Goal: Information Seeking & Learning: Learn about a topic

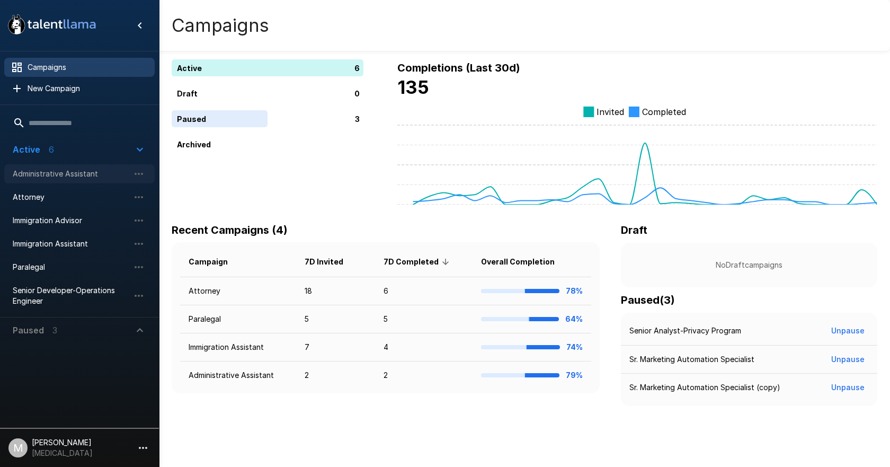
click at [69, 177] on span "Administrative Assistant" at bounding box center [71, 173] width 117 height 11
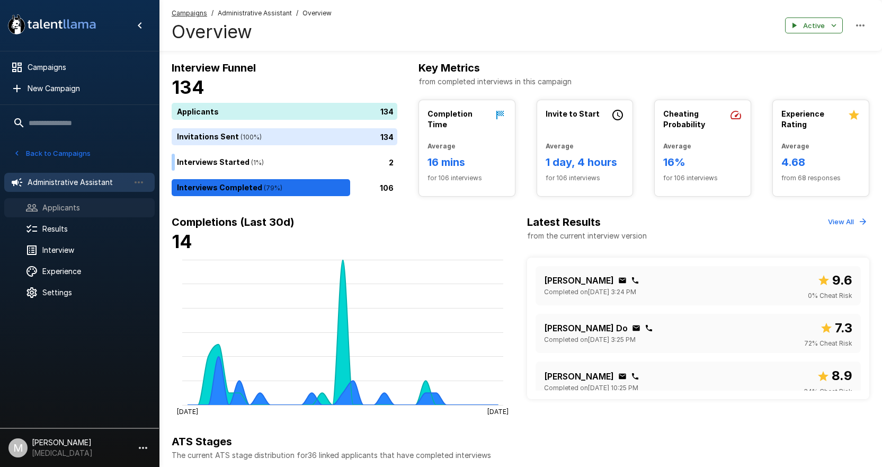
click at [38, 206] on div at bounding box center [40, 207] width 30 height 13
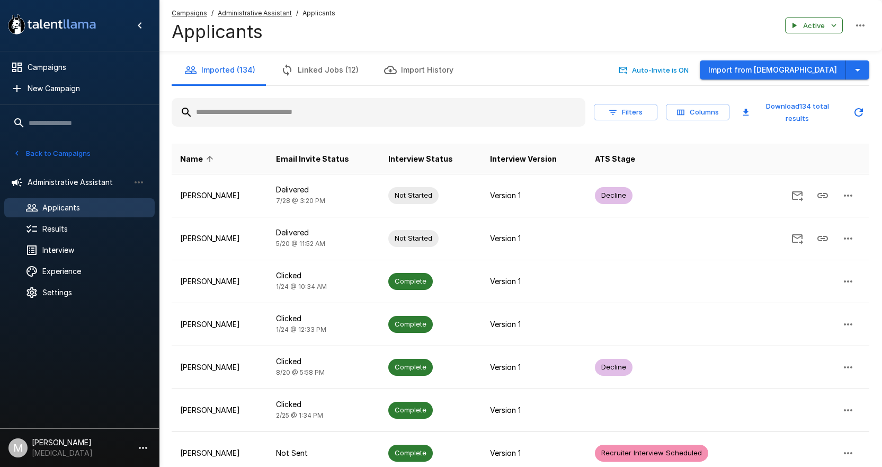
click at [221, 117] on input "text" at bounding box center [379, 112] width 414 height 19
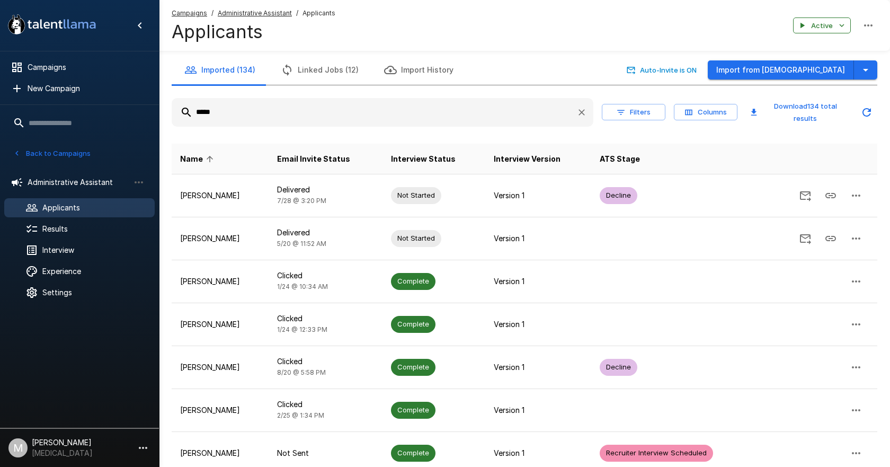
type input "*****"
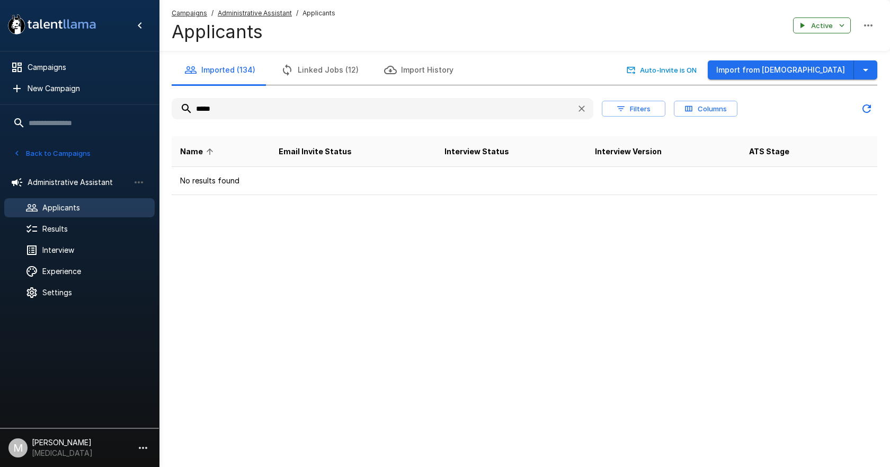
drag, startPoint x: 221, startPoint y: 117, endPoint x: 6, endPoint y: 125, distance: 215.2
click at [159, 125] on div ".st0{fill:#FFFFFF;} .st1{fill:#76a4ed;} Campaigns New Campaign Active 6 Adminis…" at bounding box center [524, 118] width 731 height 237
click at [184, 14] on u "Campaigns" at bounding box center [189, 13] width 35 height 8
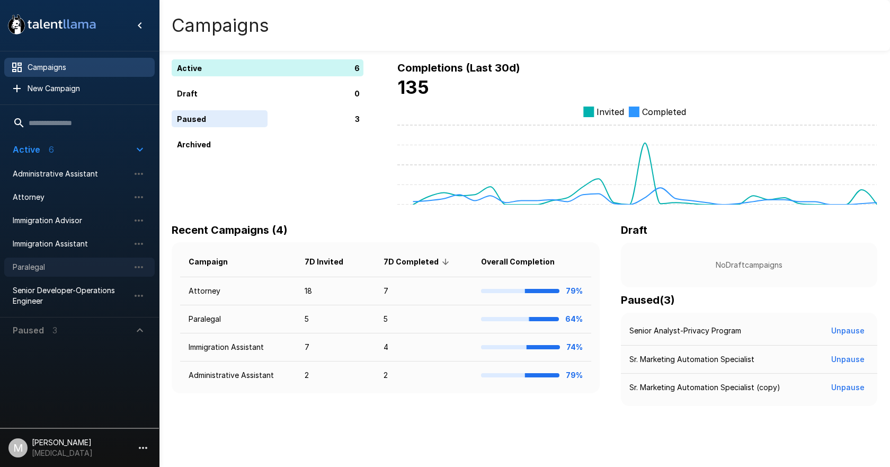
click at [49, 258] on div "Paralegal" at bounding box center [79, 266] width 150 height 19
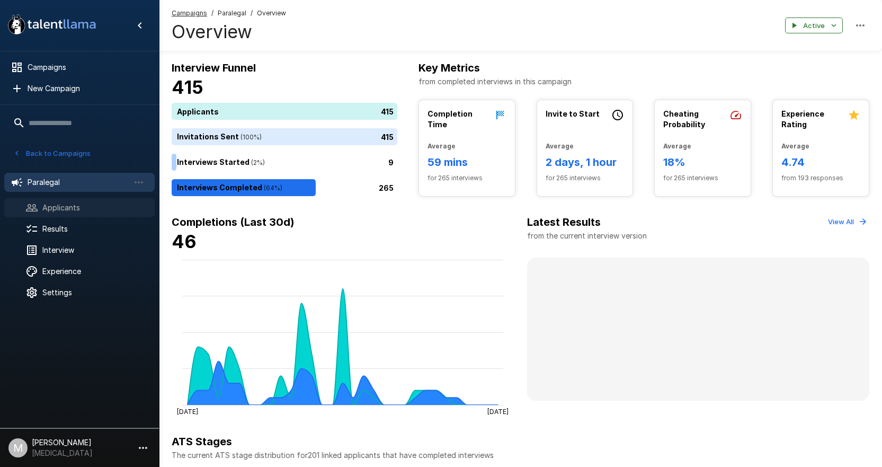
click at [96, 207] on span "Applicants" at bounding box center [94, 207] width 104 height 11
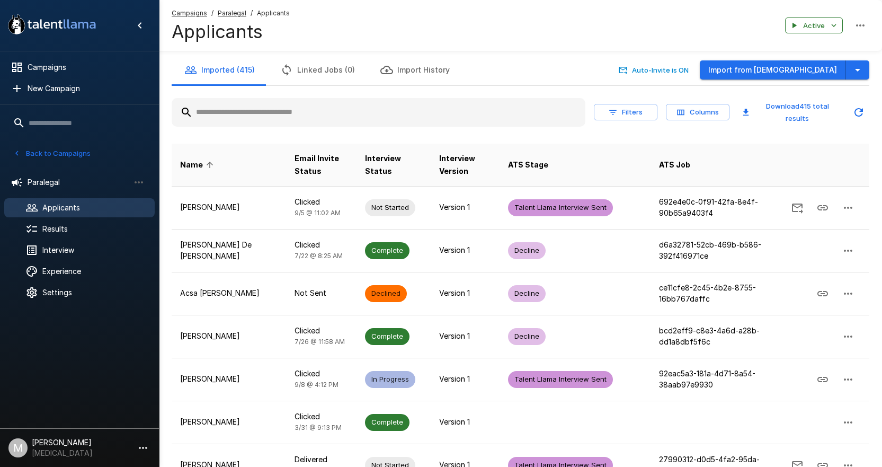
click at [246, 118] on input "text" at bounding box center [379, 112] width 414 height 19
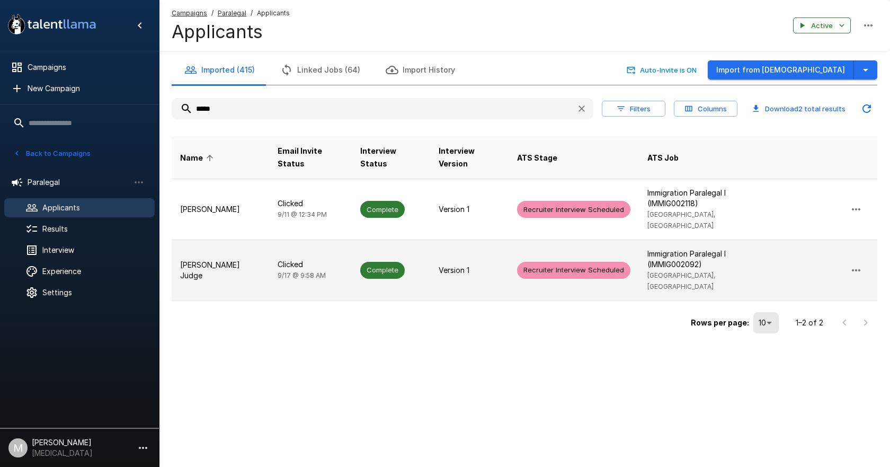
type input "*****"
click at [239, 261] on td "[PERSON_NAME] Judge" at bounding box center [220, 269] width 97 height 61
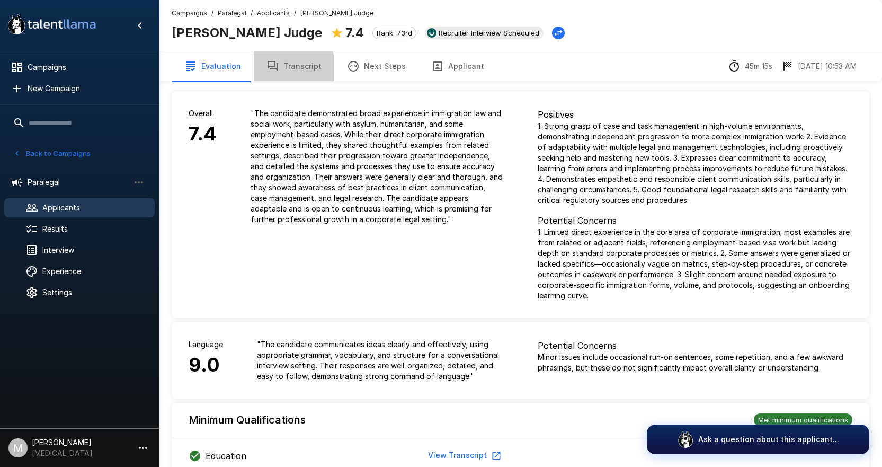
click at [281, 69] on button "Transcript" at bounding box center [294, 66] width 81 height 30
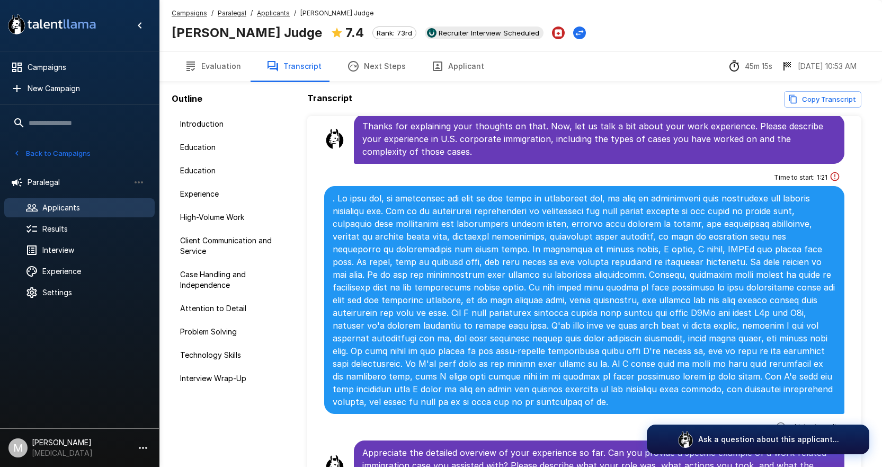
scroll to position [636, 0]
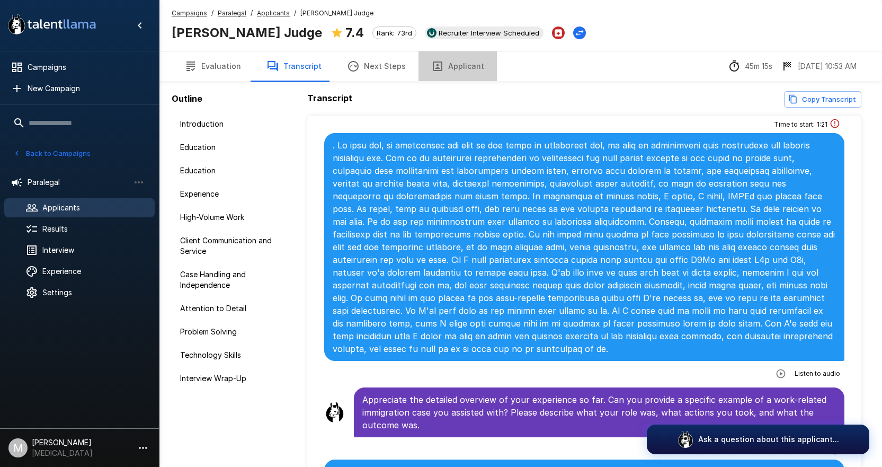
click at [450, 69] on button "Applicant" at bounding box center [458, 66] width 78 height 30
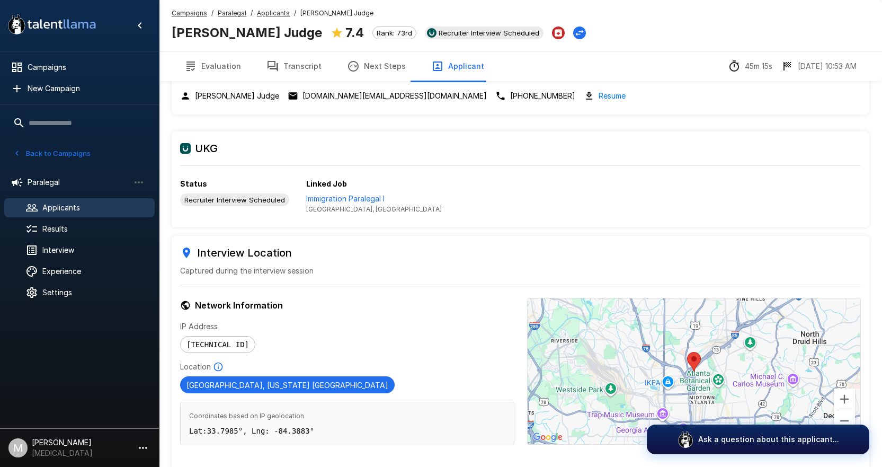
click at [301, 65] on button "Transcript" at bounding box center [294, 66] width 81 height 30
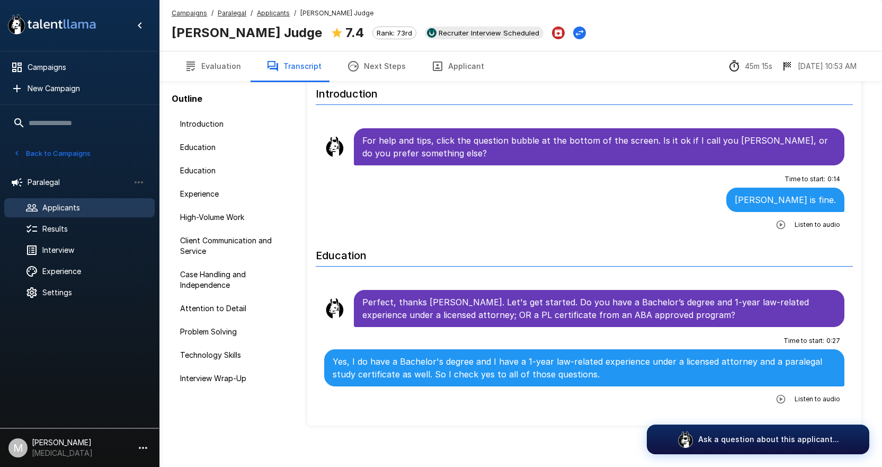
scroll to position [53, 0]
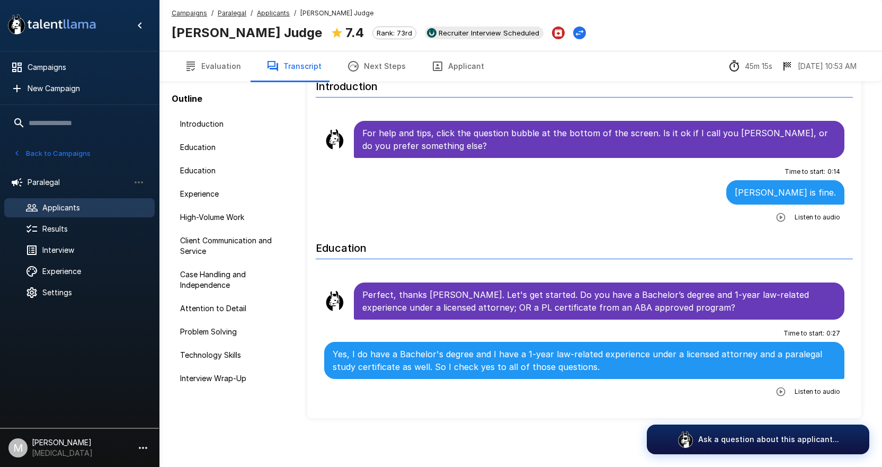
click at [355, 71] on button "Next Steps" at bounding box center [376, 66] width 84 height 30
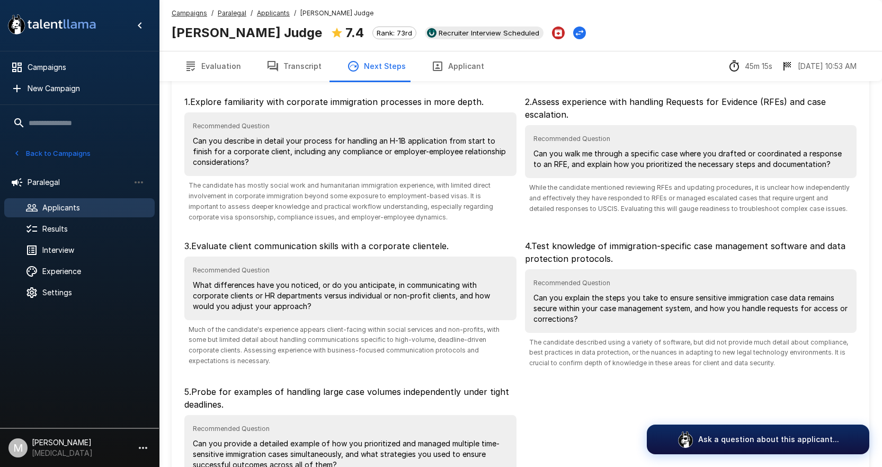
click at [279, 15] on u "Applicants" at bounding box center [273, 13] width 33 height 8
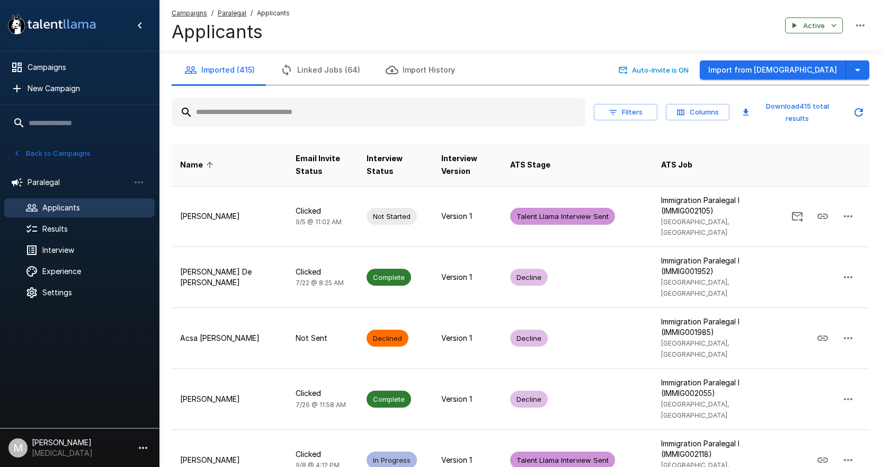
click at [265, 113] on input "text" at bounding box center [379, 112] width 414 height 19
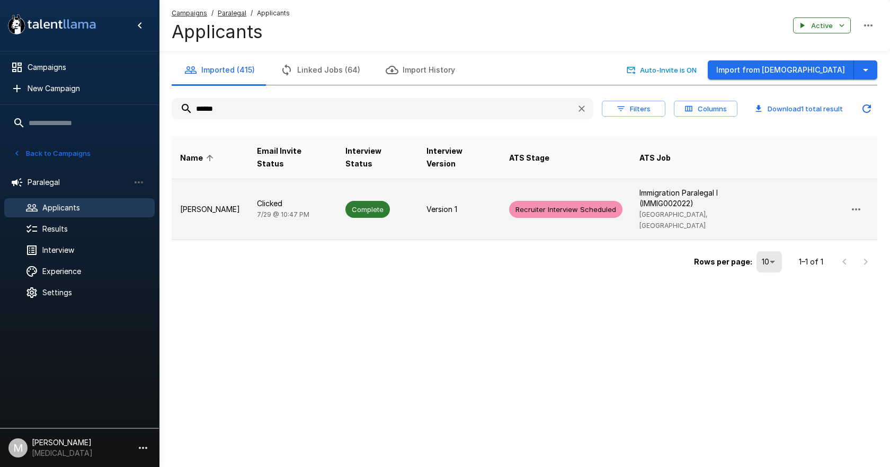
type input "******"
click at [232, 179] on td "[PERSON_NAME]" at bounding box center [210, 209] width 77 height 61
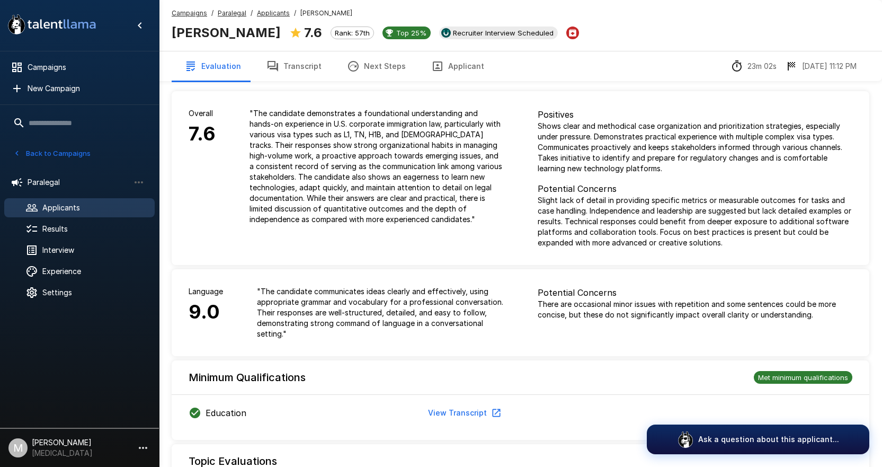
click at [301, 68] on button "Transcript" at bounding box center [294, 66] width 81 height 30
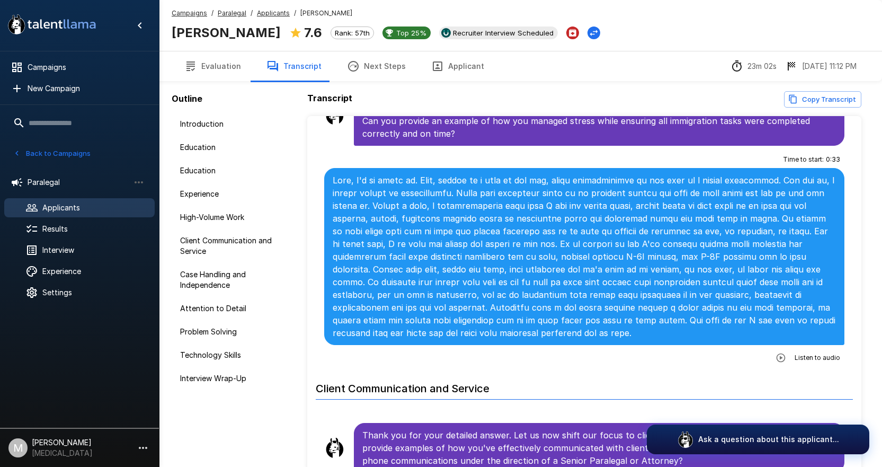
scroll to position [1219, 0]
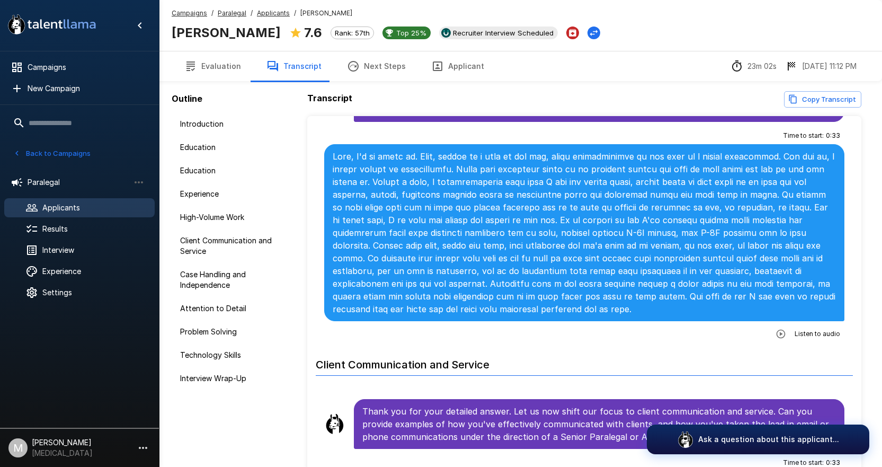
click at [90, 206] on span "Applicants" at bounding box center [94, 207] width 104 height 11
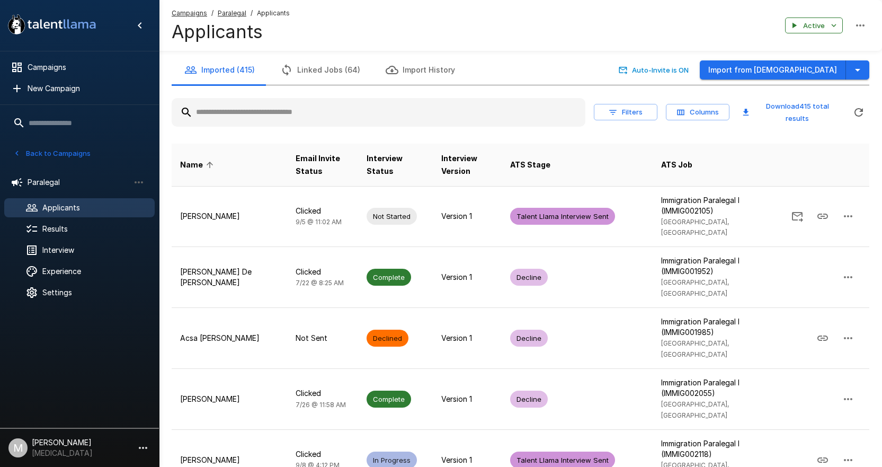
click at [229, 112] on input "text" at bounding box center [379, 112] width 414 height 19
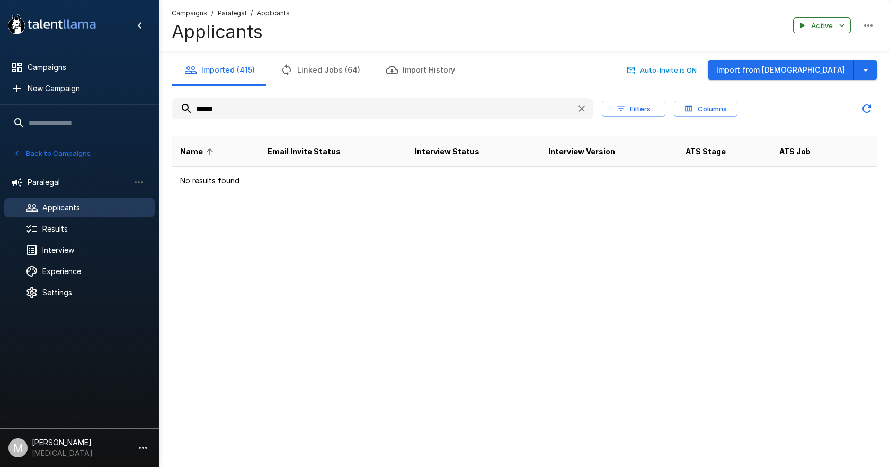
type input "******"
click at [177, 13] on u "Campaigns" at bounding box center [189, 13] width 35 height 8
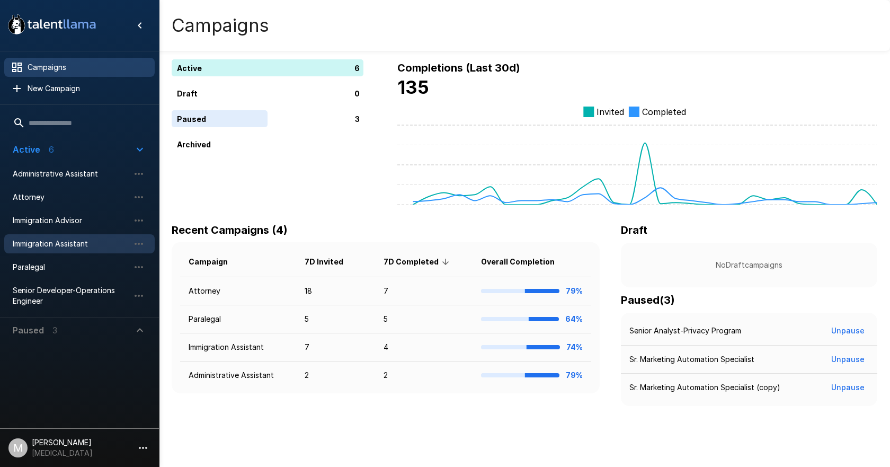
click at [69, 248] on span "Immigration Assistant" at bounding box center [71, 243] width 117 height 11
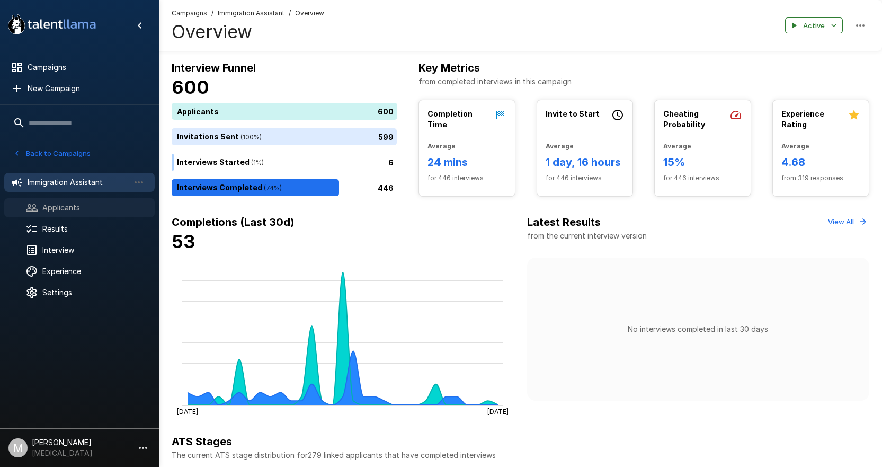
click at [97, 207] on span "Applicants" at bounding box center [94, 207] width 104 height 11
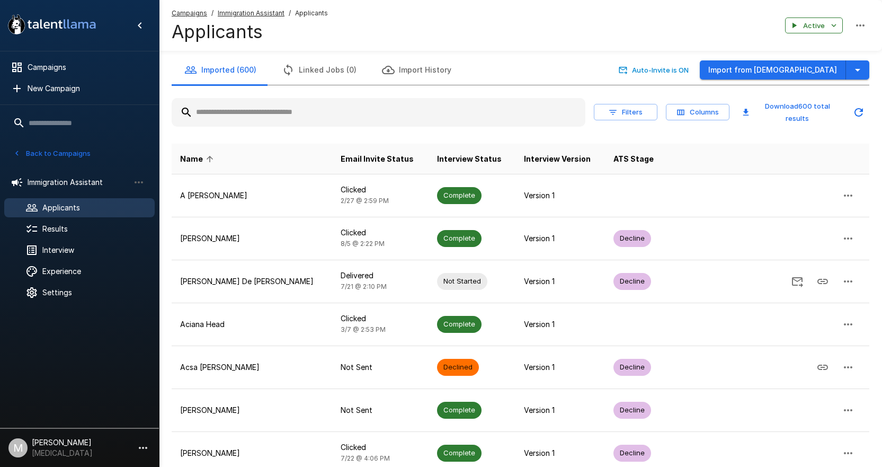
click at [277, 113] on input "text" at bounding box center [379, 112] width 414 height 19
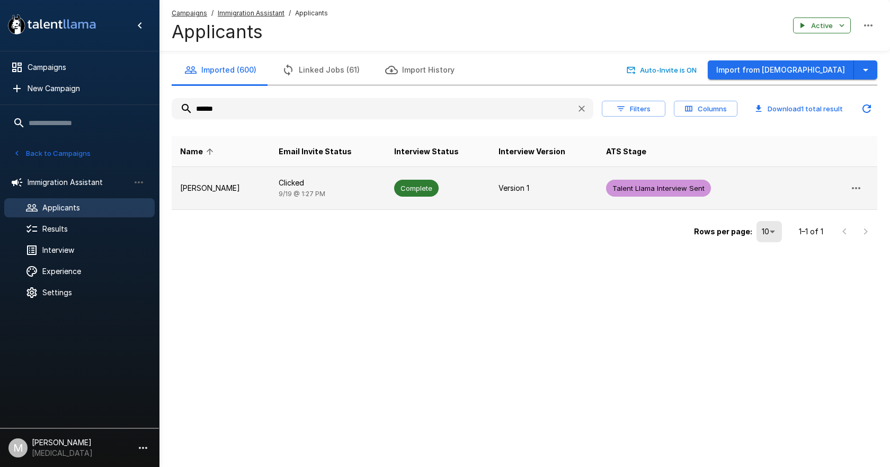
type input "******"
click at [265, 178] on td "[PERSON_NAME]" at bounding box center [221, 188] width 99 height 43
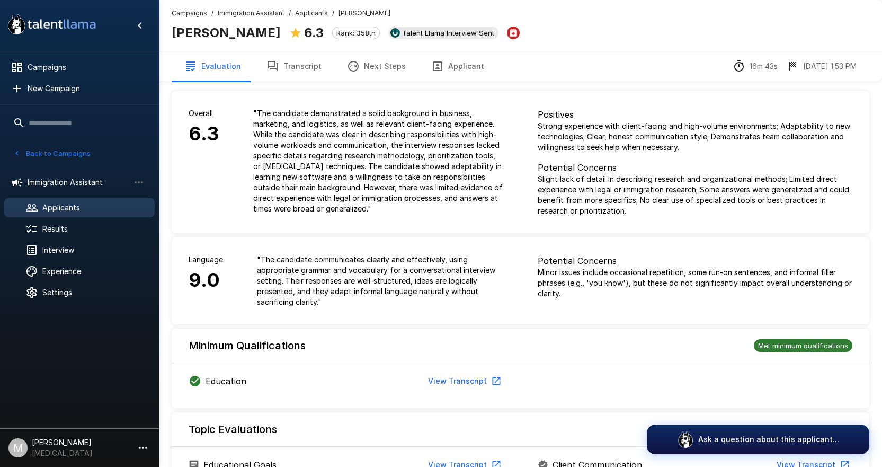
click at [459, 61] on button "Applicant" at bounding box center [458, 66] width 78 height 30
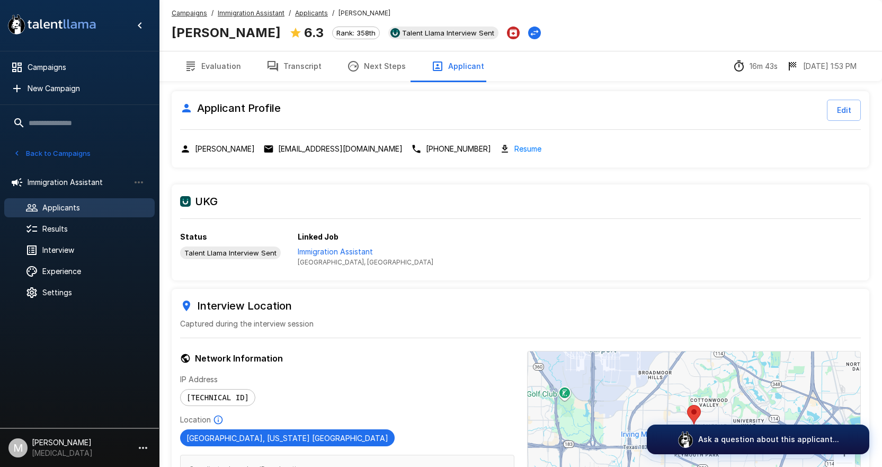
click at [225, 67] on button "Evaluation" at bounding box center [213, 66] width 82 height 30
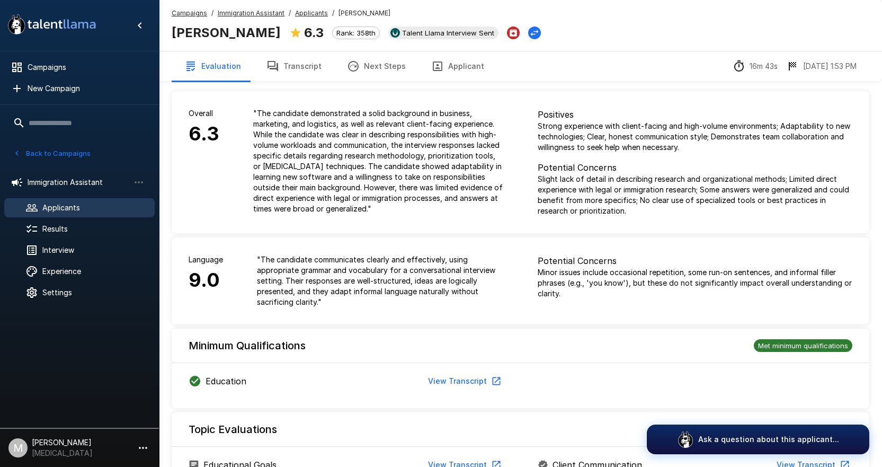
click at [270, 64] on icon "button" at bounding box center [272, 66] width 13 height 13
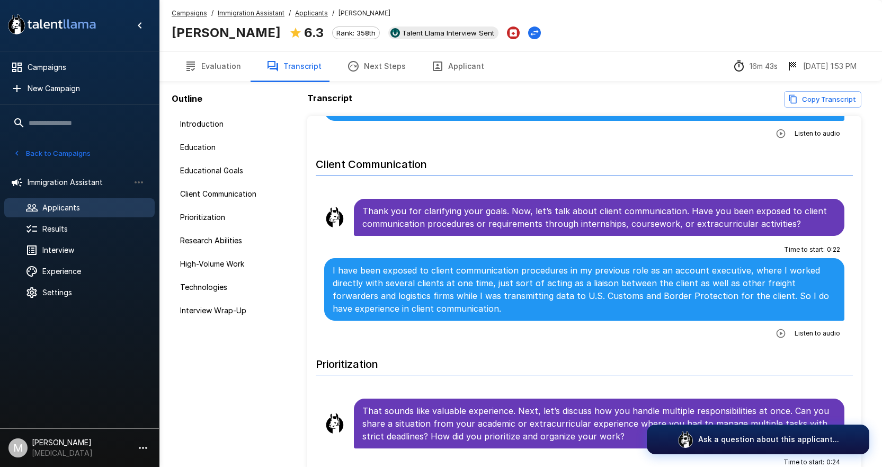
scroll to position [530, 0]
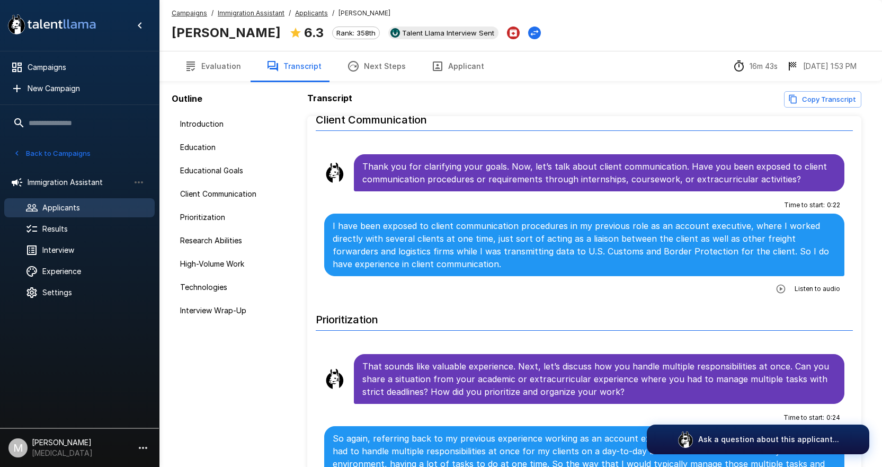
click at [305, 17] on span "Applicants" at bounding box center [311, 13] width 33 height 11
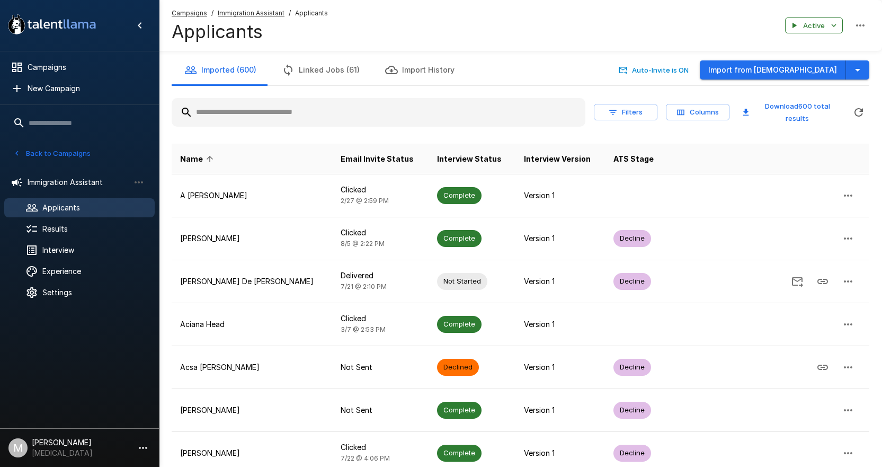
click at [270, 116] on input "text" at bounding box center [379, 112] width 414 height 19
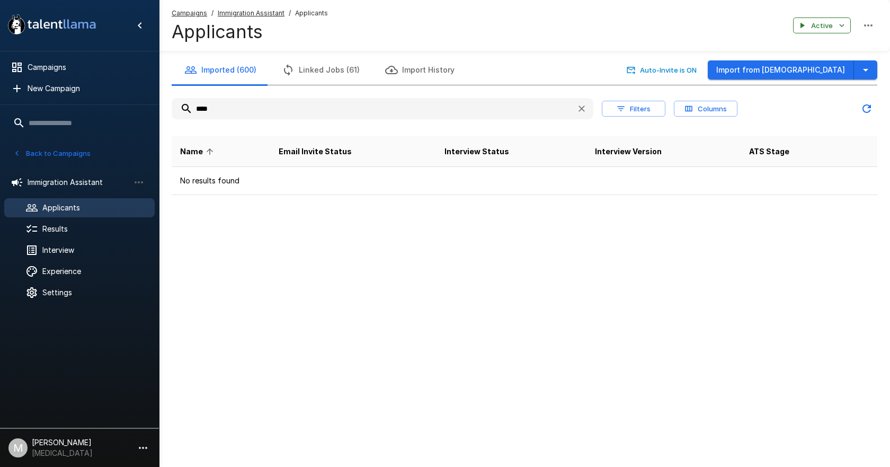
type input "****"
click at [177, 13] on u "Campaigns" at bounding box center [189, 13] width 35 height 8
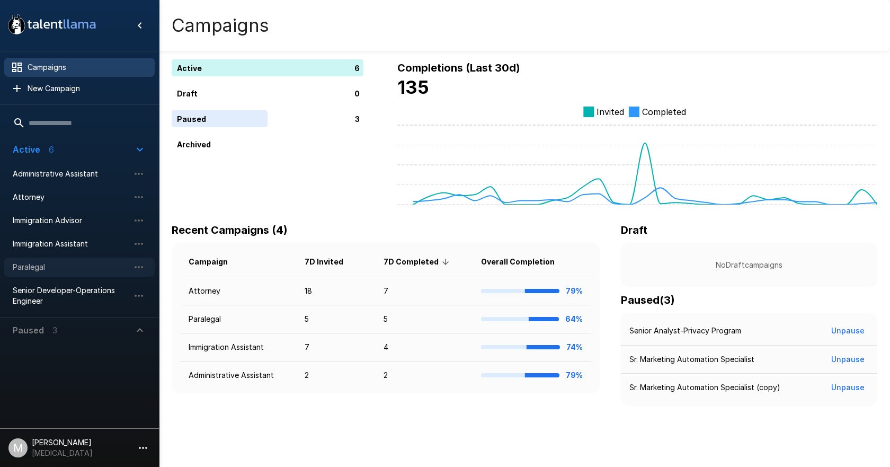
click at [39, 265] on span "Paralegal" at bounding box center [71, 267] width 117 height 11
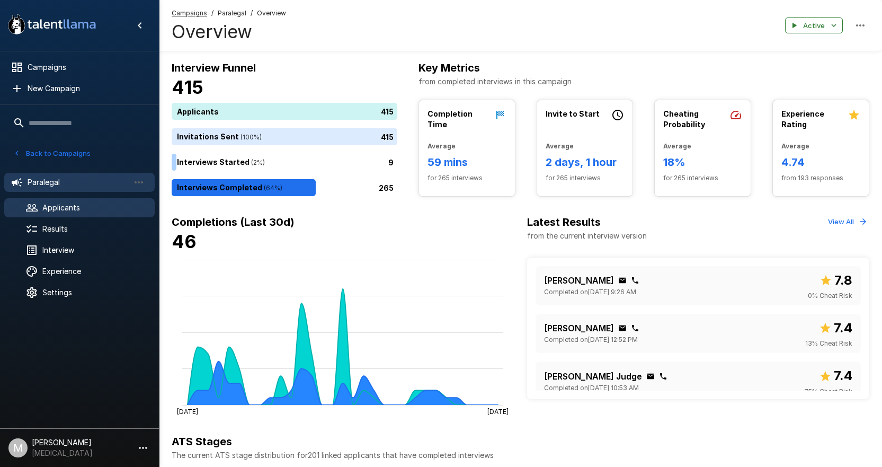
click at [94, 215] on div "Applicants" at bounding box center [79, 207] width 150 height 19
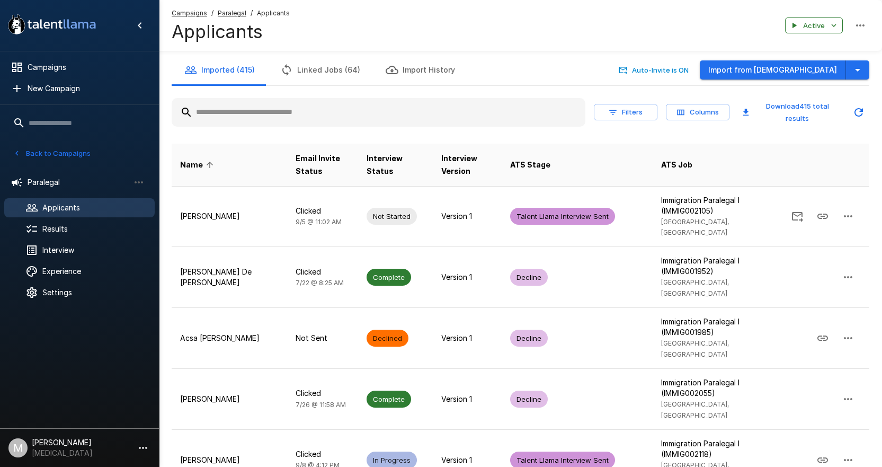
click at [239, 108] on input "text" at bounding box center [379, 112] width 414 height 19
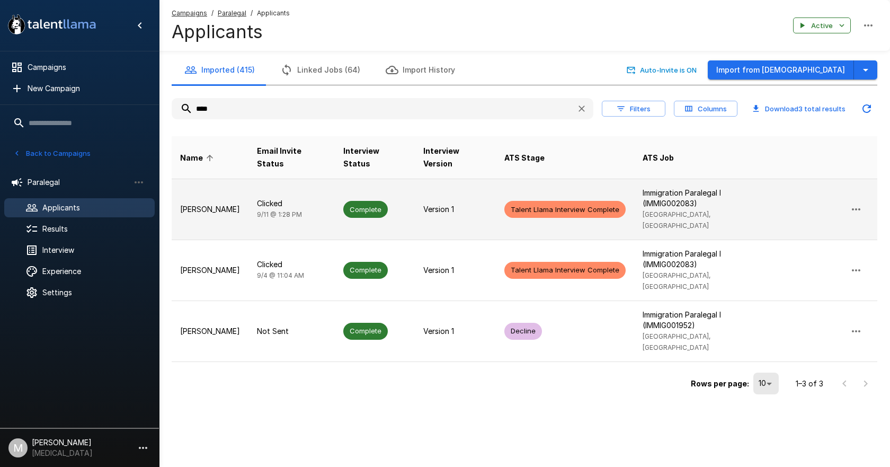
type input "****"
click at [297, 214] on td "Clicked [DATE] 1:28 PM" at bounding box center [291, 209] width 86 height 61
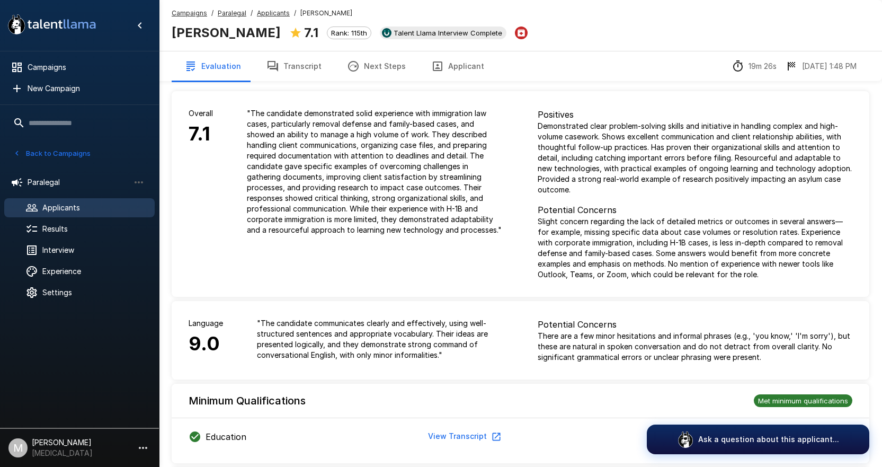
click at [294, 73] on button "Transcript" at bounding box center [294, 66] width 81 height 30
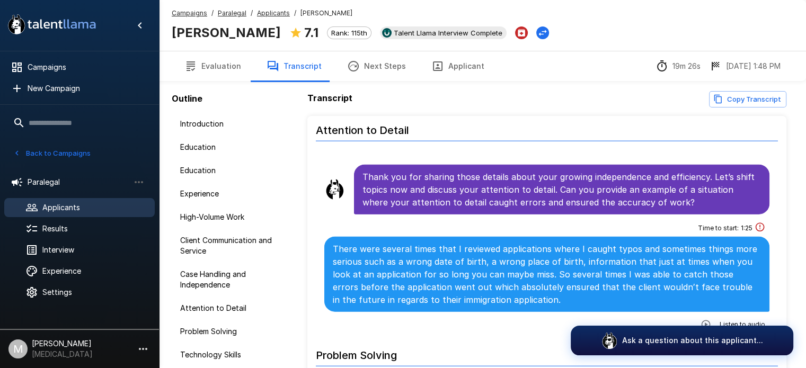
scroll to position [2755, 0]
click at [273, 15] on u "Applicants" at bounding box center [273, 13] width 33 height 8
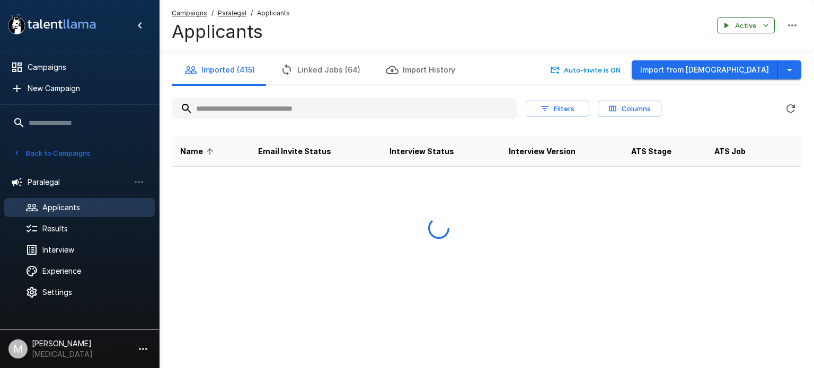
click at [291, 112] on input "text" at bounding box center [344, 108] width 345 height 19
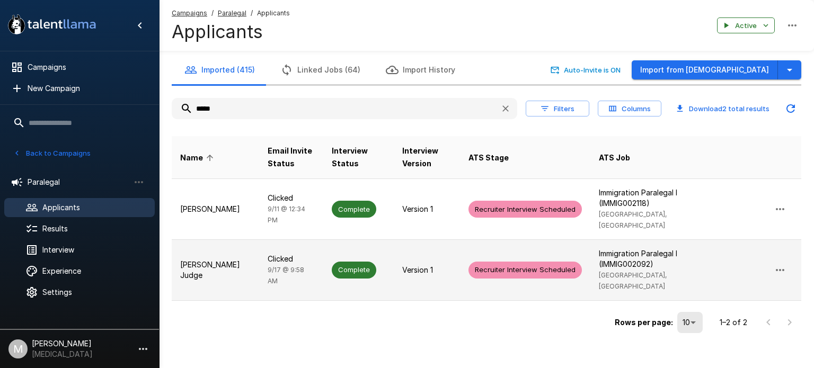
type input "*****"
click at [268, 266] on span "[DATE] 9:58 AM" at bounding box center [286, 275] width 37 height 19
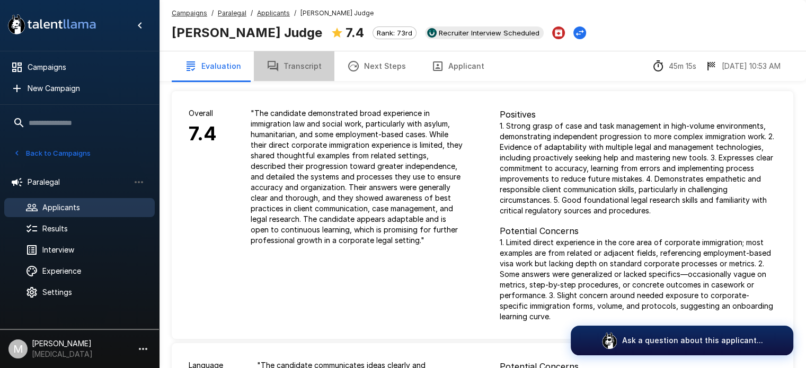
click at [301, 51] on button "Transcript" at bounding box center [294, 66] width 81 height 30
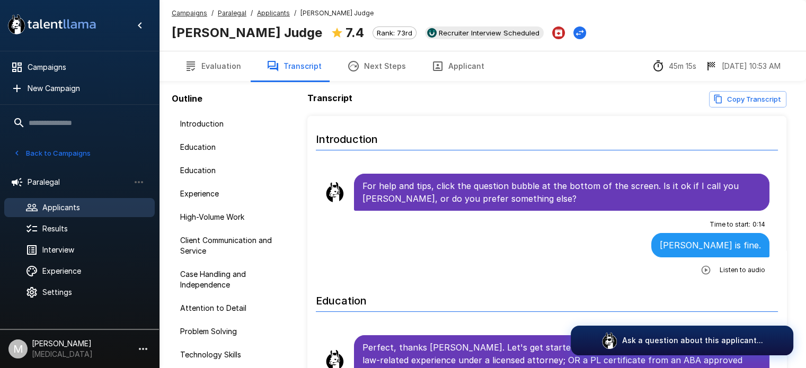
scroll to position [70, 0]
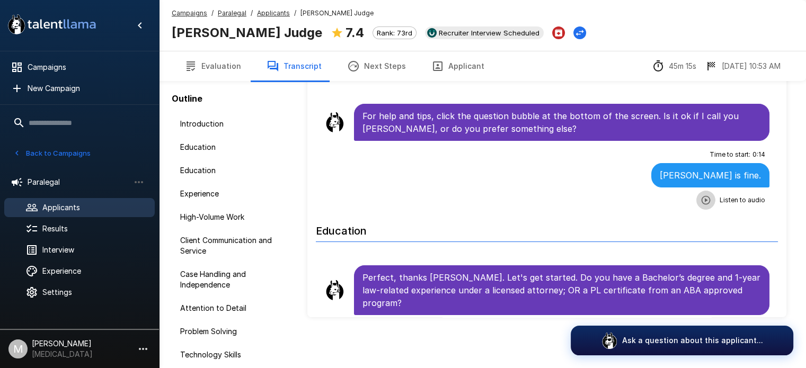
click at [701, 199] on icon "button" at bounding box center [705, 200] width 11 height 11
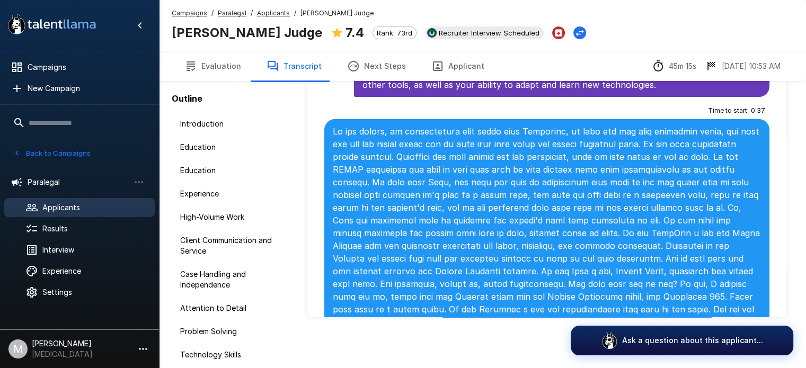
scroll to position [4216, 0]
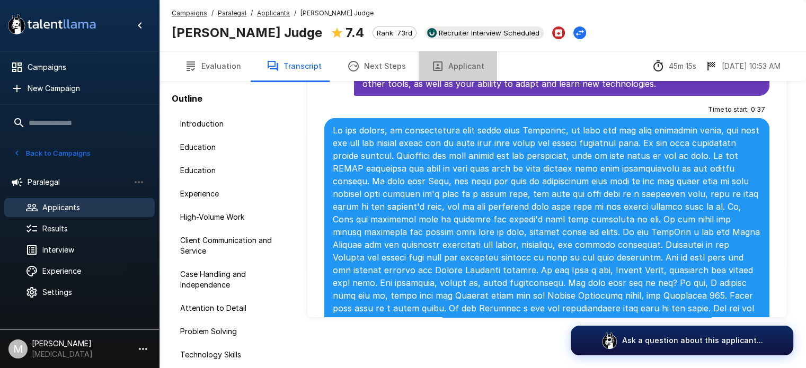
click at [449, 76] on button "Applicant" at bounding box center [458, 66] width 78 height 30
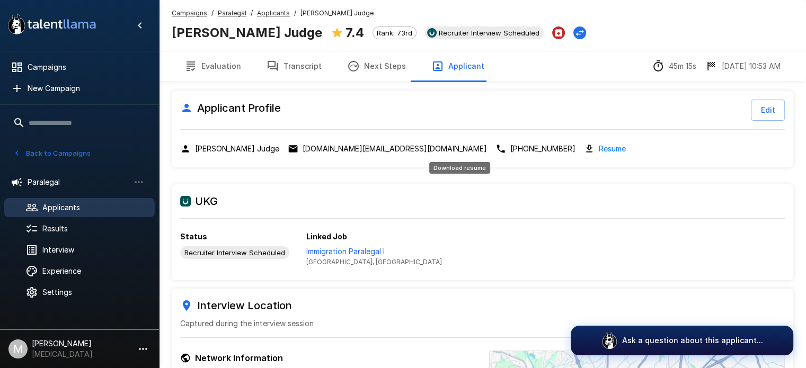
click at [599, 146] on link "Resume" at bounding box center [612, 149] width 27 height 12
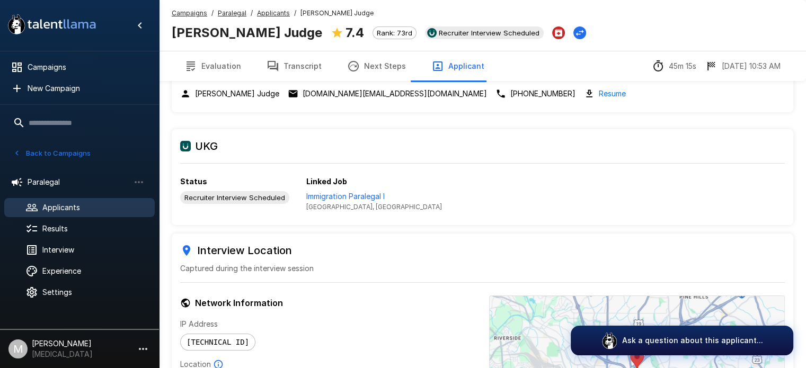
scroll to position [55, 0]
click at [333, 195] on p "Immigration Paralegal I" at bounding box center [374, 196] width 136 height 11
